Goal: Task Accomplishment & Management: Complete application form

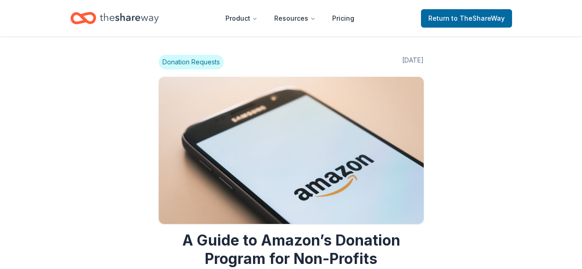
scroll to position [1064, 0]
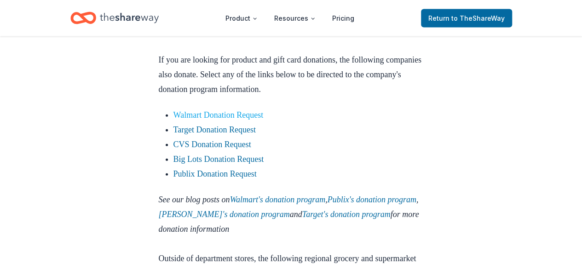
click at [261, 120] on link "Walmart Donation Request" at bounding box center [219, 114] width 90 height 9
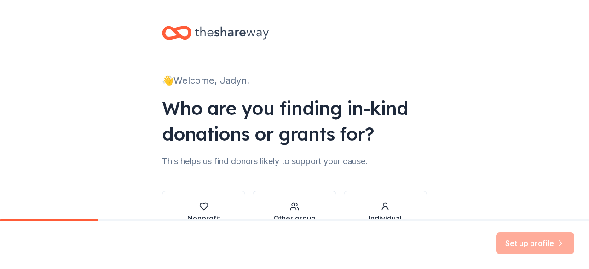
scroll to position [60, 0]
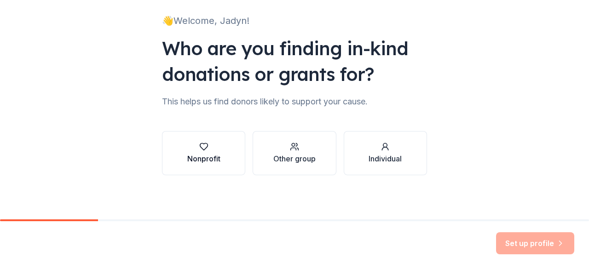
click at [216, 163] on div "Nonprofit" at bounding box center [203, 158] width 33 height 11
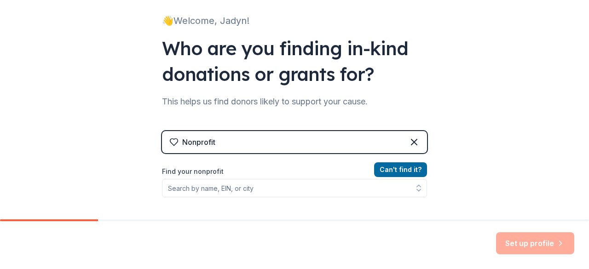
scroll to position [125, 0]
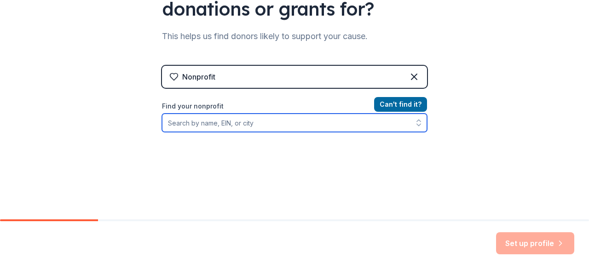
click at [307, 123] on input "Find your nonprofit" at bounding box center [294, 123] width 265 height 18
type input "Sunshine Gospel"
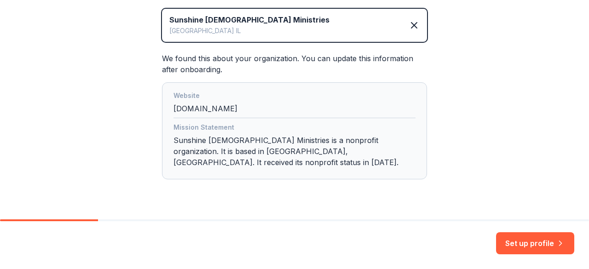
scroll to position [226, 0]
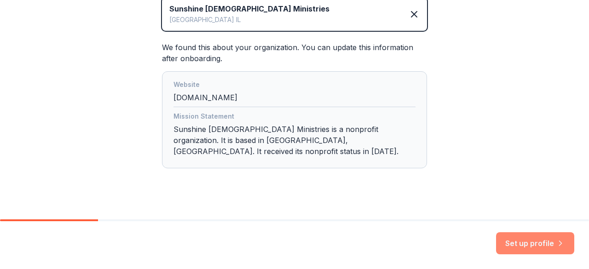
click at [531, 248] on button "Set up profile" at bounding box center [535, 243] width 78 height 22
click at [493, 166] on div "👋 Welcome, Jadyn! Who are you finding in-kind donations or grants for? This hel…" at bounding box center [294, 3] width 589 height 458
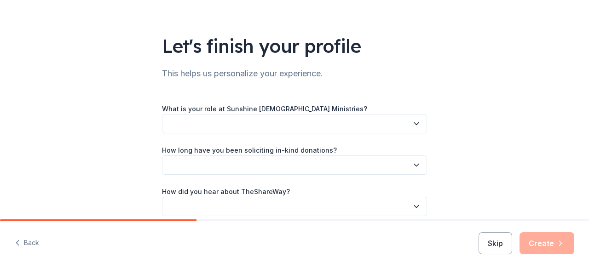
scroll to position [41, 0]
click at [367, 130] on button "button" at bounding box center [294, 123] width 265 height 19
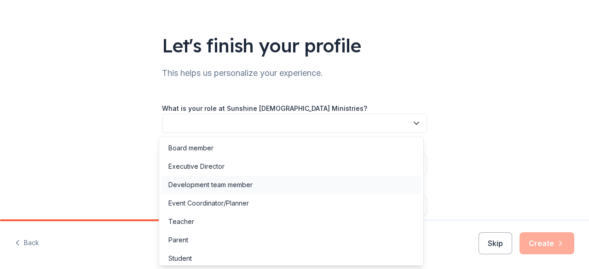
scroll to position [22, 0]
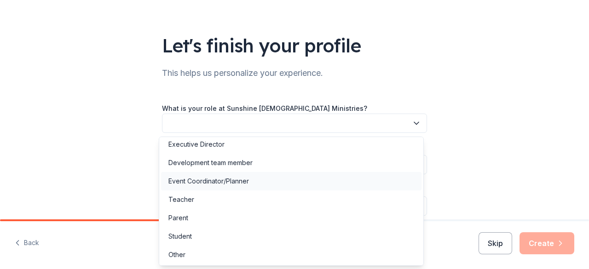
click at [342, 175] on div "Event Coordinator/Planner" at bounding box center [291, 181] width 261 height 18
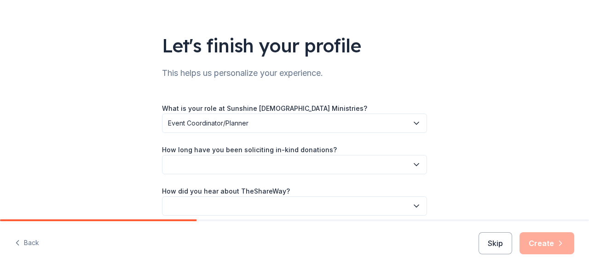
click at [334, 158] on button "button" at bounding box center [294, 164] width 265 height 19
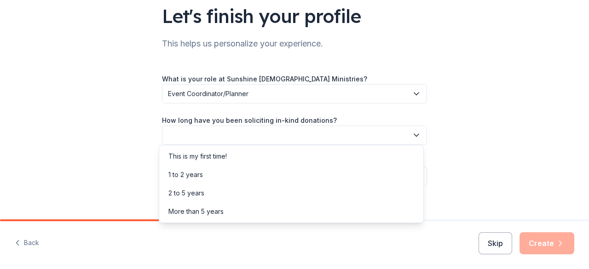
scroll to position [81, 0]
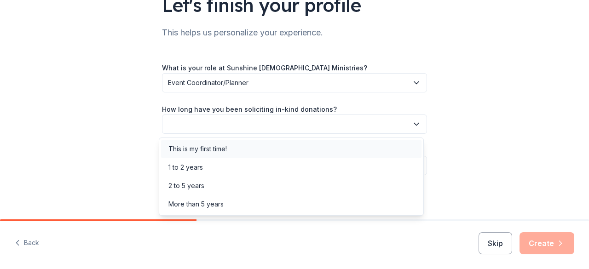
click at [346, 146] on div "This is my first time!" at bounding box center [291, 149] width 261 height 18
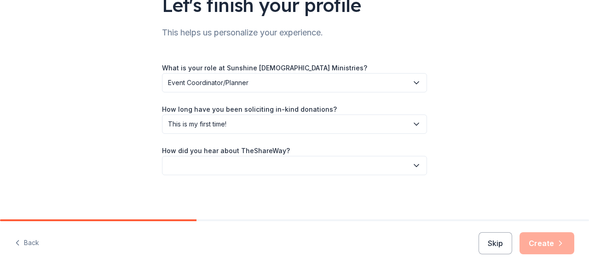
click at [346, 157] on button "button" at bounding box center [294, 165] width 265 height 19
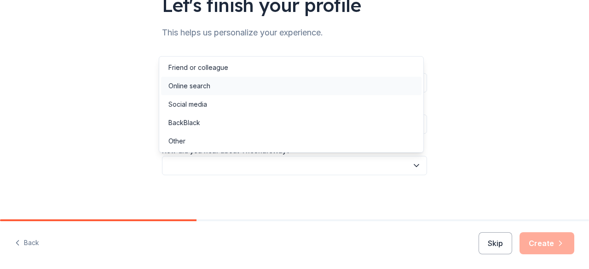
click at [352, 81] on div "Online search" at bounding box center [291, 86] width 261 height 18
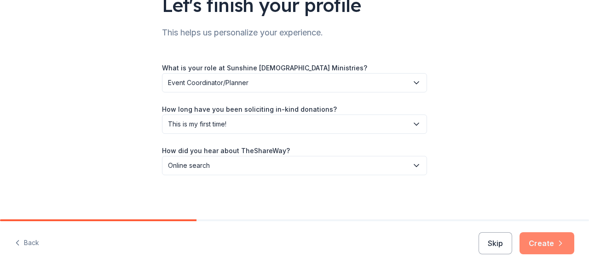
click at [536, 243] on button "Create" at bounding box center [547, 243] width 55 height 22
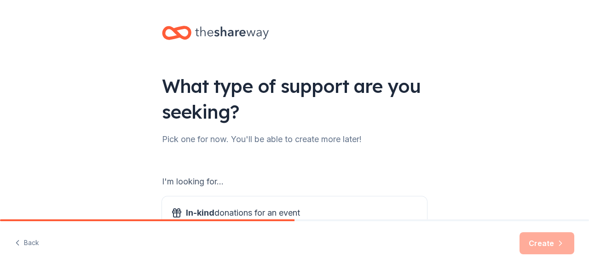
scroll to position [140, 0]
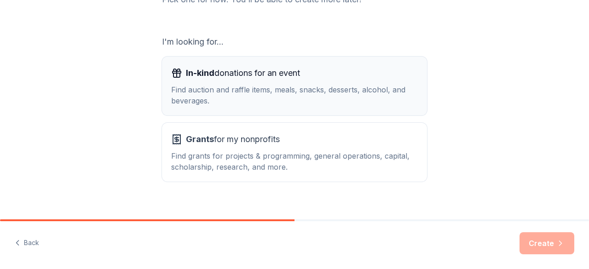
click at [352, 93] on div "Find auction and raffle items, meals, snacks, desserts, alcohol, and beverages." at bounding box center [294, 95] width 247 height 22
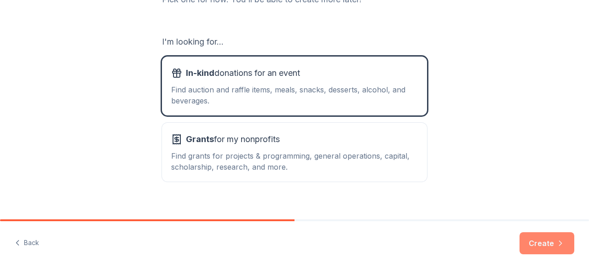
click at [534, 246] on button "Create" at bounding box center [547, 243] width 55 height 22
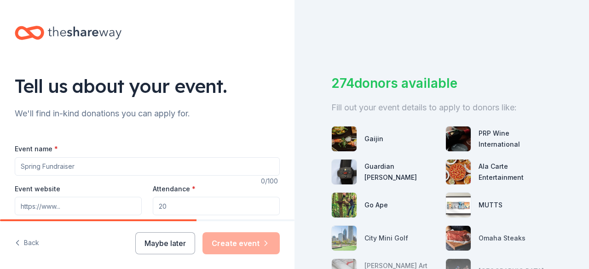
scroll to position [89, 0]
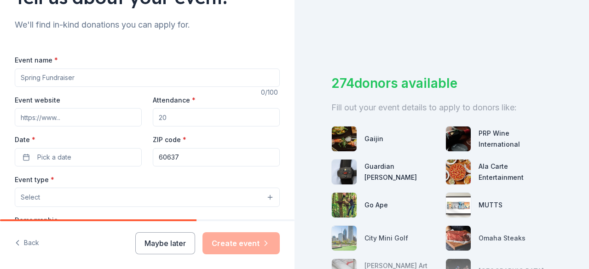
click at [208, 86] on input "Event name *" at bounding box center [147, 78] width 265 height 18
type input "SGM Annual Christmas Store"
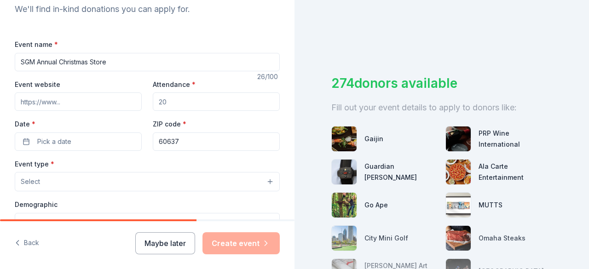
scroll to position [112, 0]
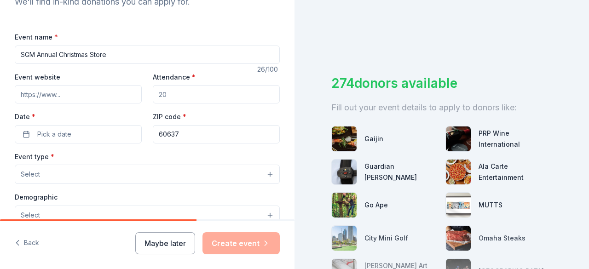
click at [177, 93] on input "Attendance *" at bounding box center [216, 94] width 127 height 18
click at [181, 73] on label "Attendance *" at bounding box center [174, 77] width 43 height 9
click at [181, 85] on input "Attendance *" at bounding box center [216, 94] width 127 height 18
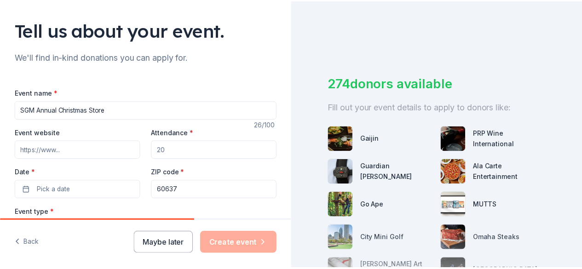
scroll to position [53, 0]
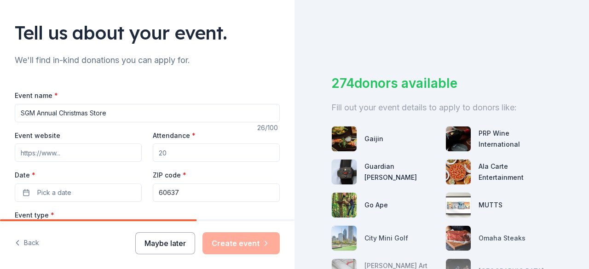
click at [164, 250] on button "Maybe later" at bounding box center [165, 243] width 60 height 22
click at [167, 244] on button "Maybe later" at bounding box center [165, 243] width 60 height 22
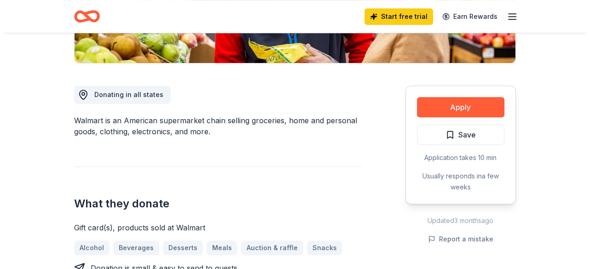
scroll to position [290, 0]
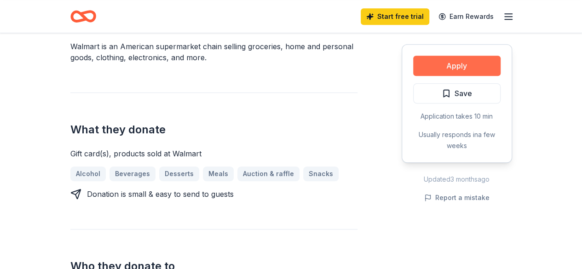
click at [420, 64] on button "Apply" at bounding box center [456, 66] width 87 height 20
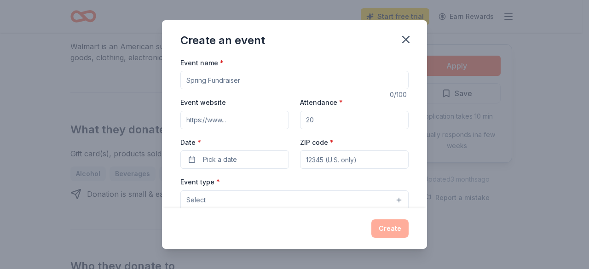
click at [294, 79] on input "Event name *" at bounding box center [294, 80] width 228 height 18
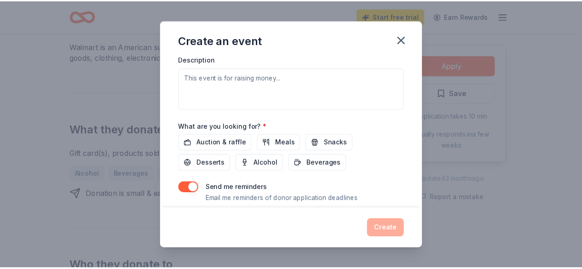
scroll to position [286, 0]
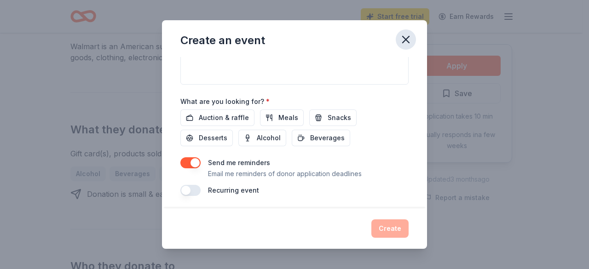
click at [403, 40] on icon "button" at bounding box center [406, 39] width 13 height 13
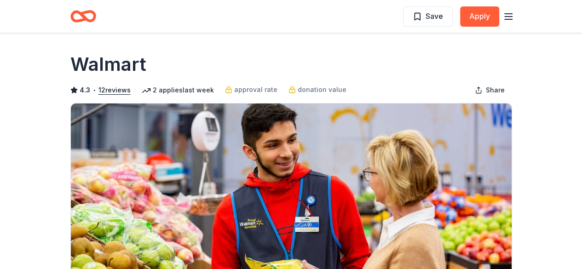
scroll to position [1, 0]
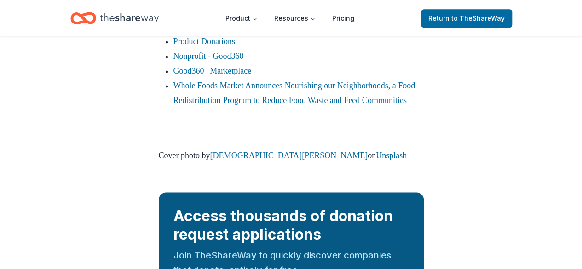
scroll to position [2368, 0]
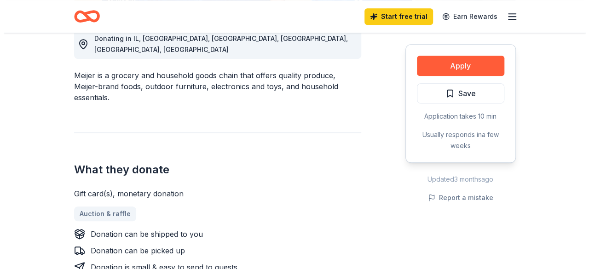
scroll to position [283, 0]
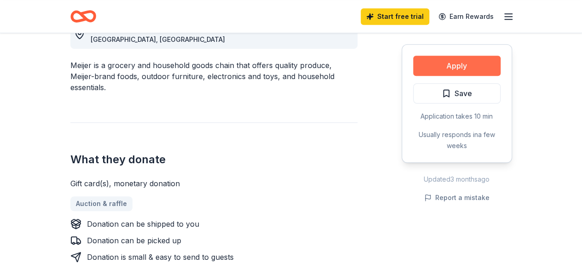
click at [436, 61] on button "Apply" at bounding box center [456, 66] width 87 height 20
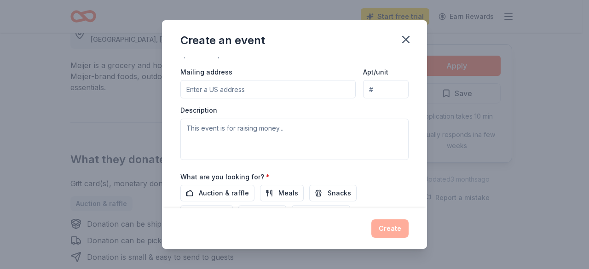
scroll to position [202, 0]
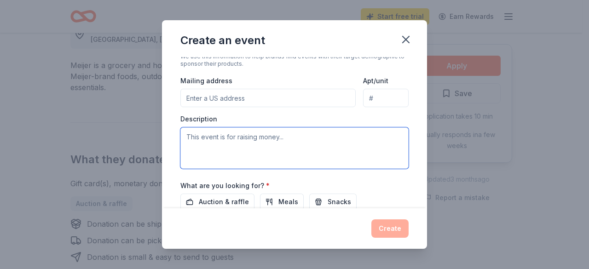
click at [318, 164] on textarea at bounding box center [294, 148] width 228 height 41
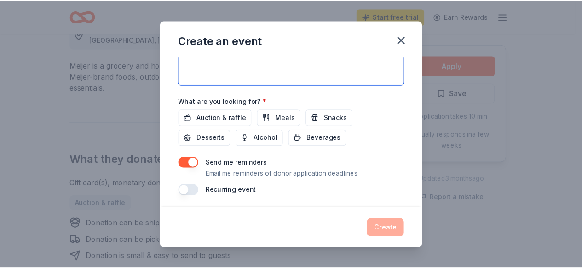
scroll to position [284, 0]
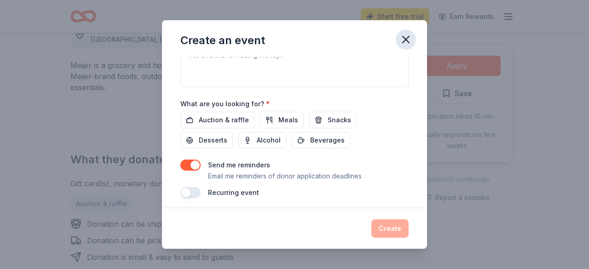
click at [400, 41] on icon "button" at bounding box center [406, 39] width 13 height 13
